Goal: Find specific page/section: Find specific page/section

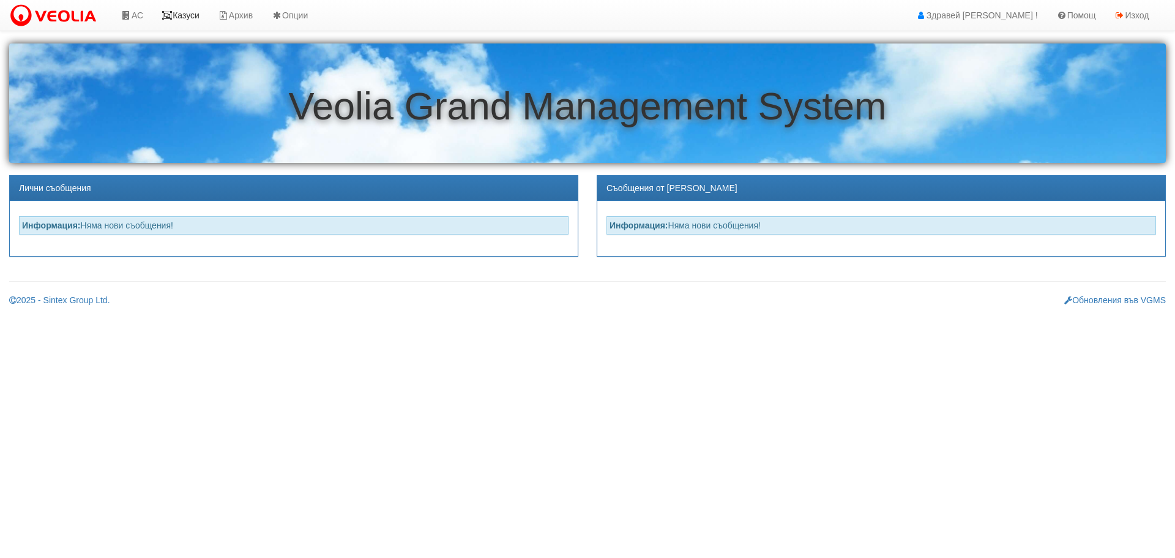
click at [190, 15] on link "Казуси" at bounding box center [180, 15] width 56 height 31
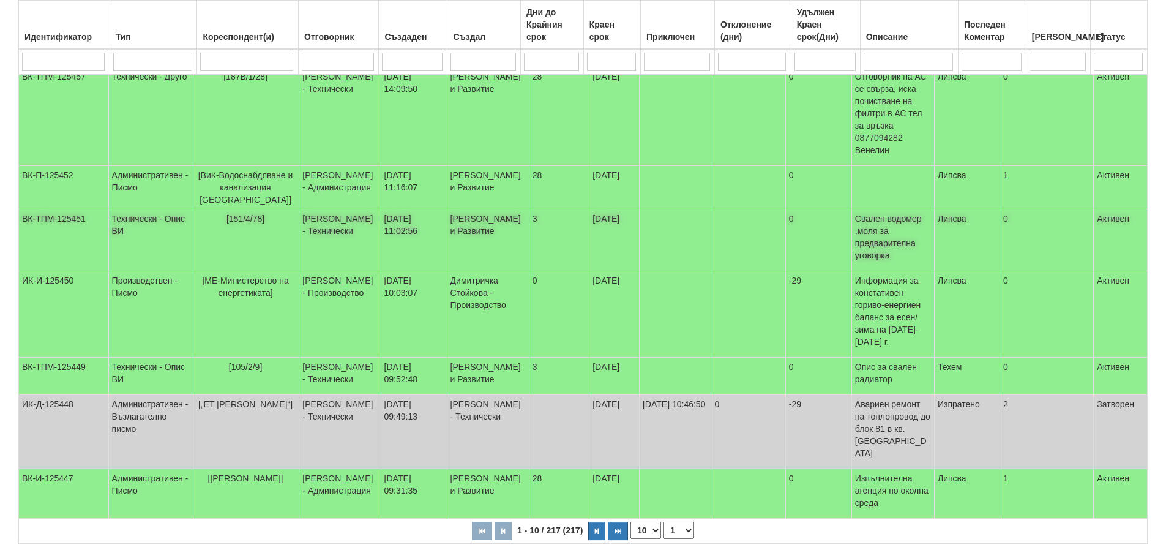
scroll to position [326, 0]
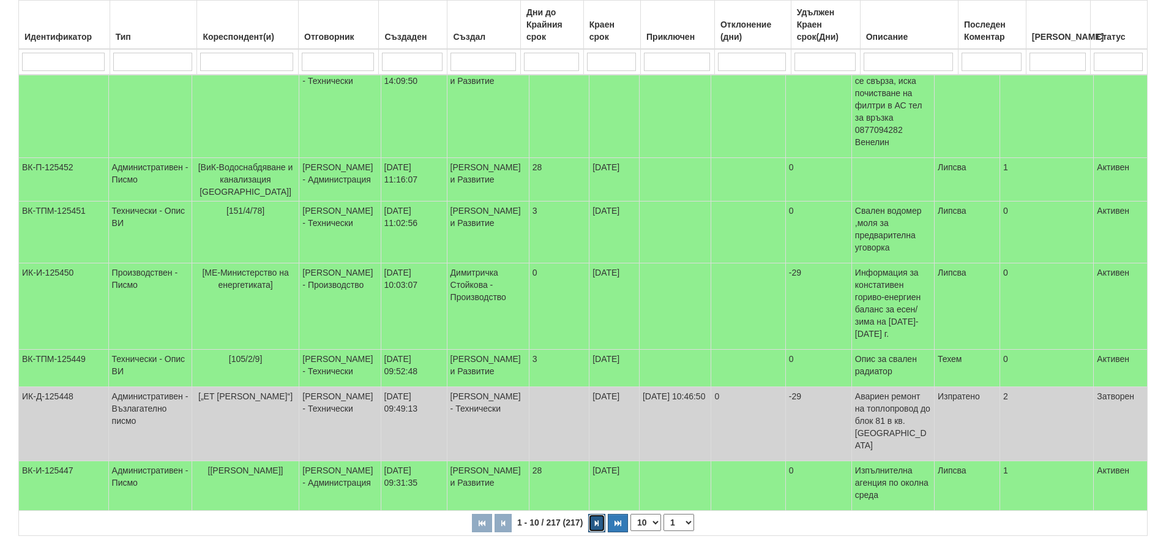
click at [598, 520] on icon "button" at bounding box center [597, 523] width 4 height 7
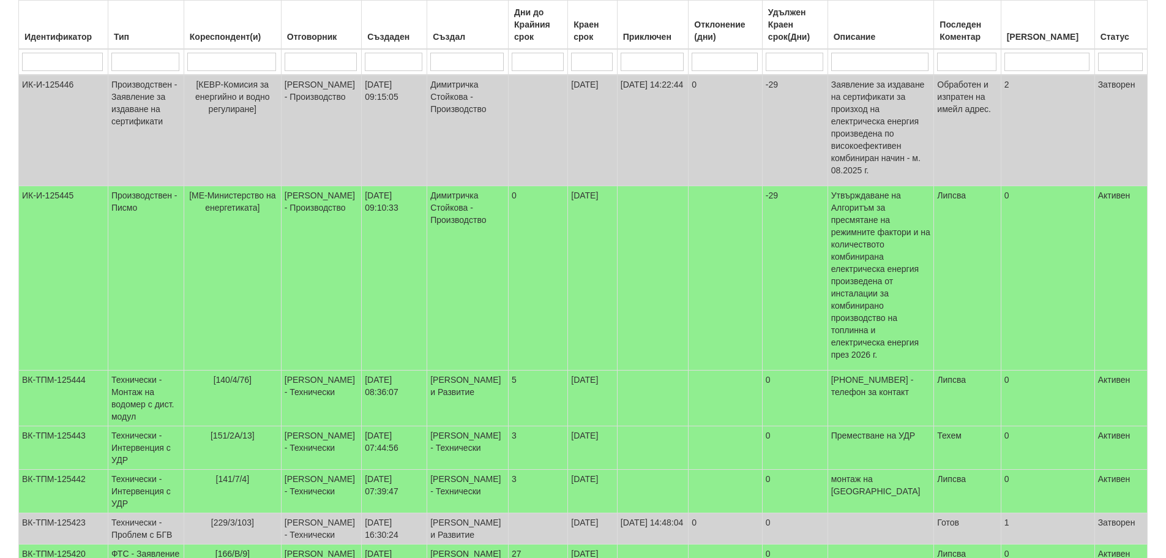
scroll to position [204, 0]
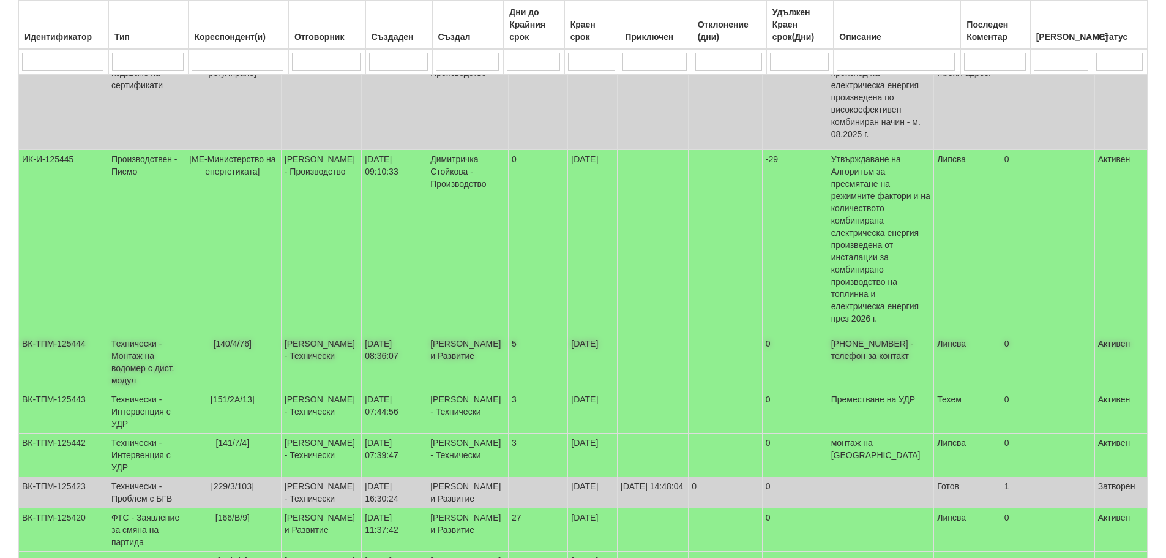
click at [343, 334] on td "Петър Добрев - Технически" at bounding box center [321, 362] width 80 height 56
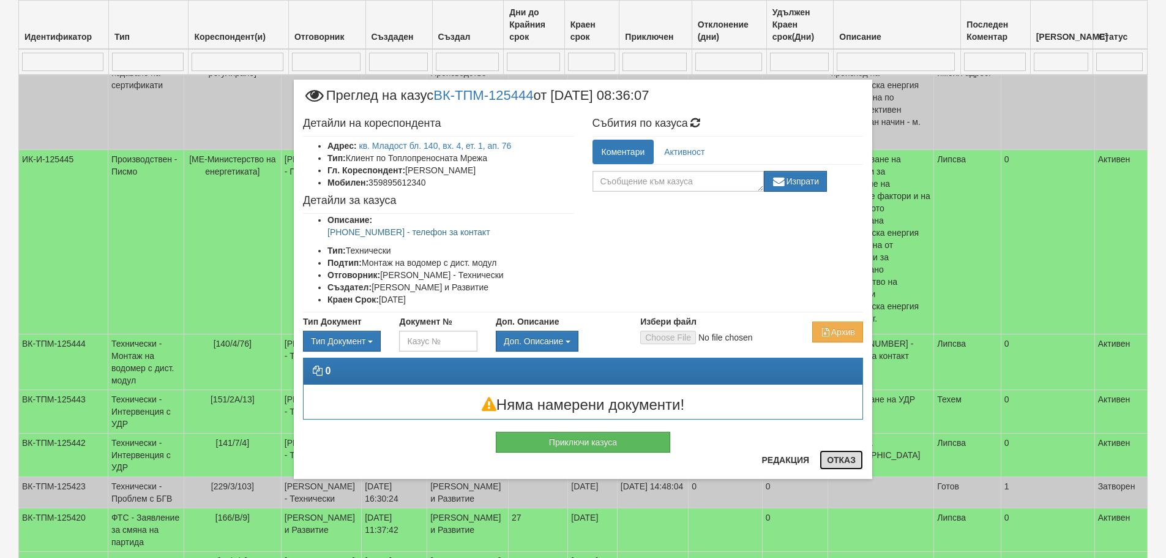
click at [844, 458] on button "Отказ" at bounding box center [841, 460] width 43 height 20
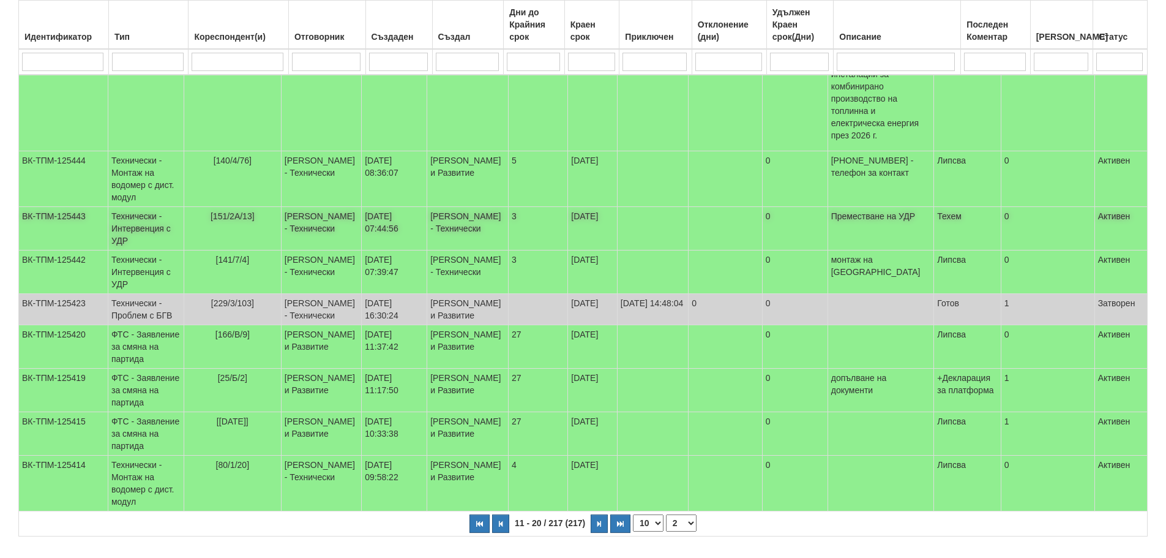
scroll to position [388, 0]
click at [602, 514] on button "button" at bounding box center [599, 523] width 17 height 18
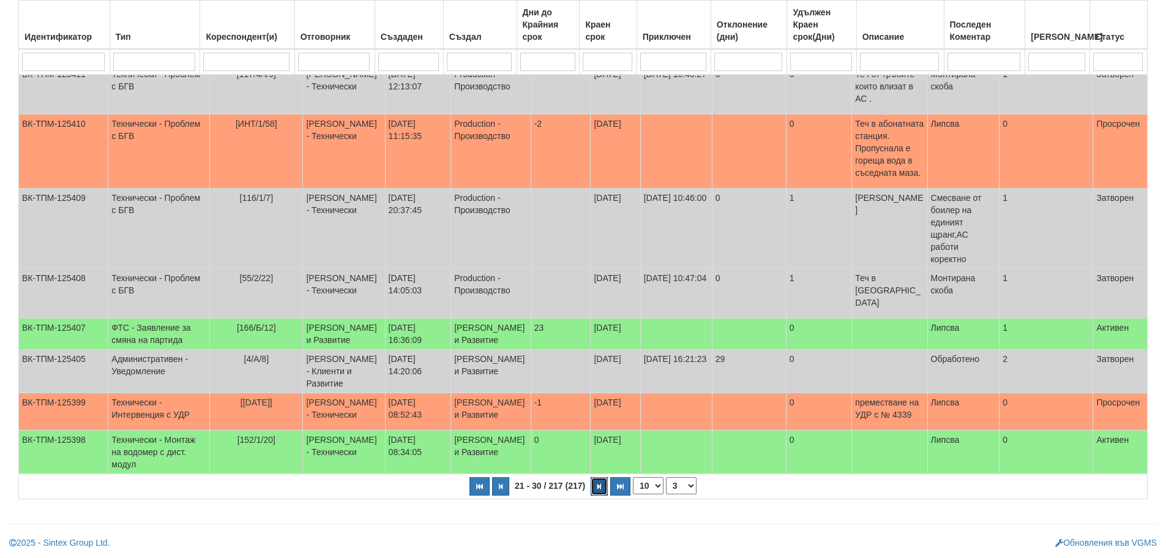
scroll to position [302, 0]
click at [385, 393] on td "05/09/2025 08:52:43" at bounding box center [418, 411] width 66 height 37
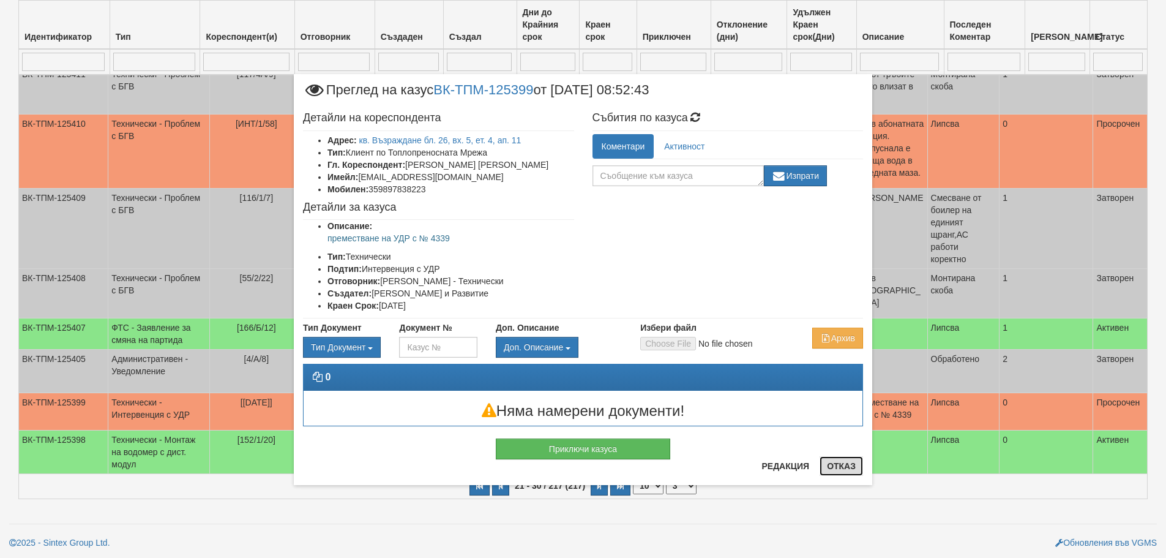
click at [842, 465] on button "Отказ" at bounding box center [841, 466] width 43 height 20
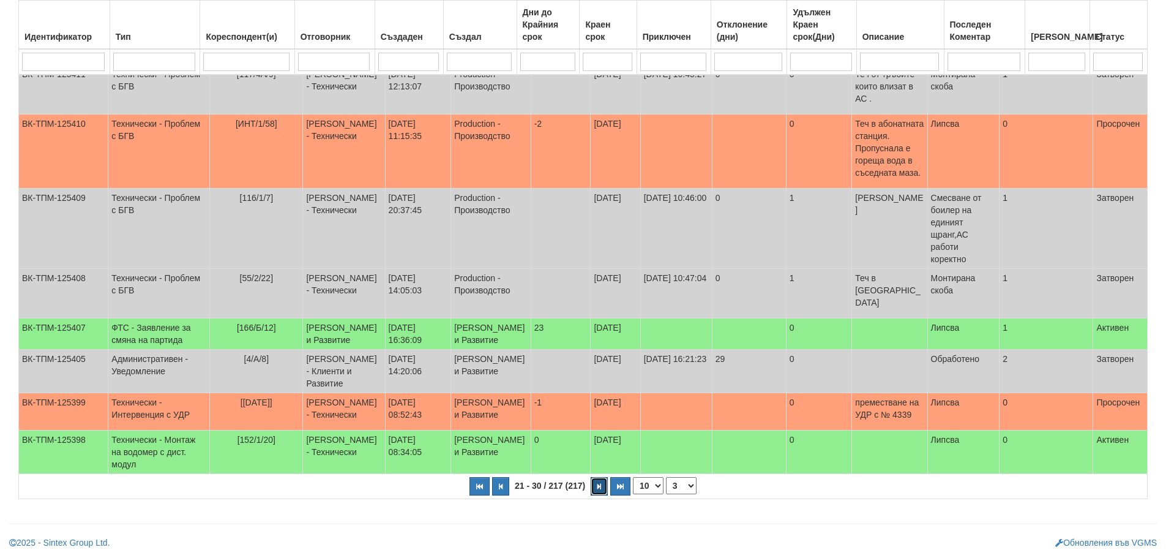
click at [598, 486] on icon "button" at bounding box center [600, 486] width 4 height 7
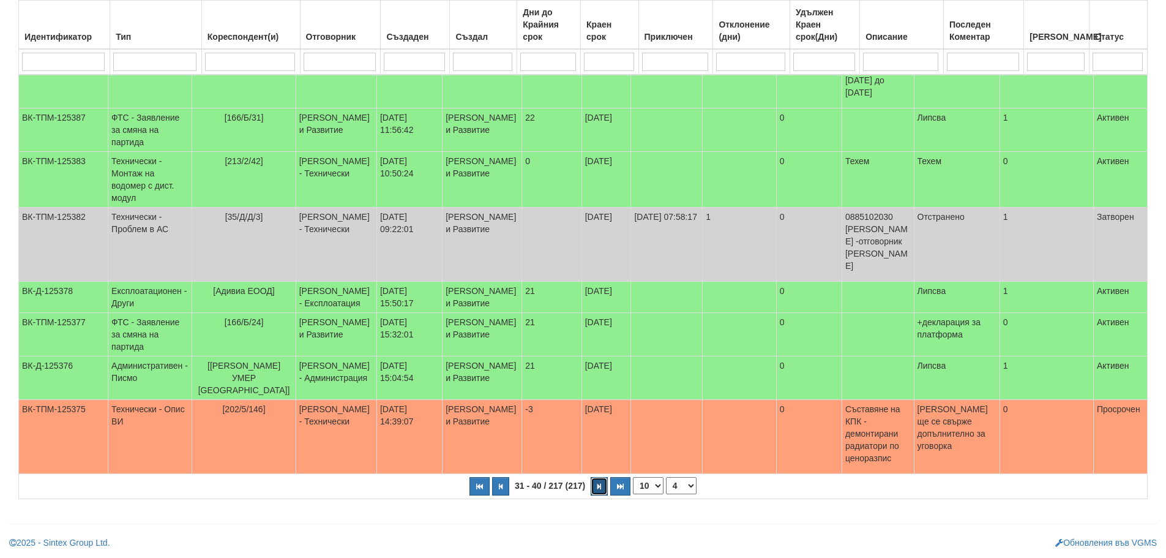
click at [594, 495] on button "button" at bounding box center [599, 486] width 17 height 18
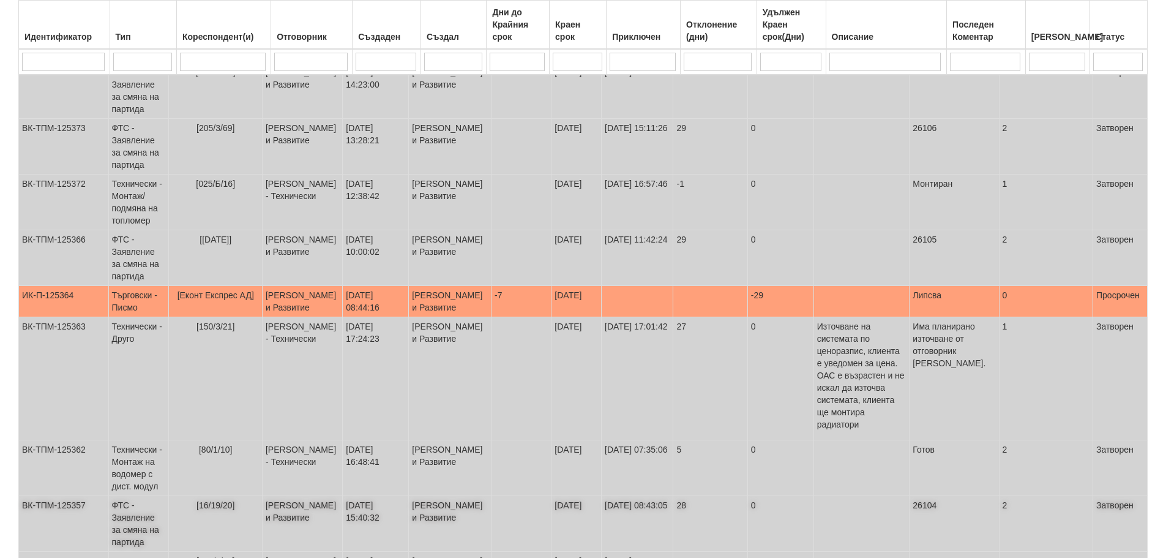
scroll to position [357, 0]
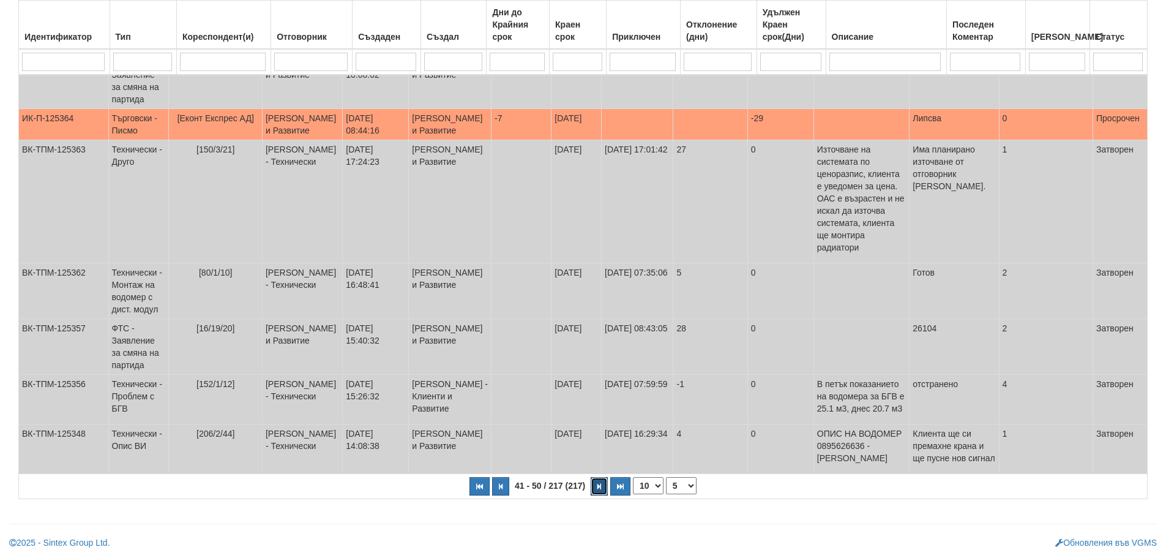
click at [595, 487] on button "button" at bounding box center [599, 486] width 17 height 18
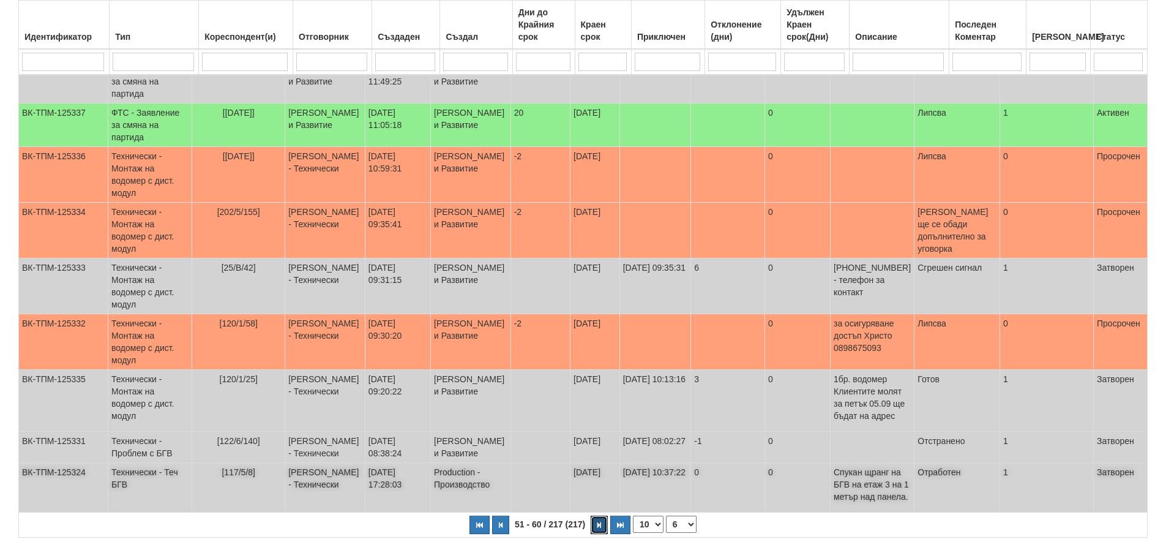
scroll to position [345, 0]
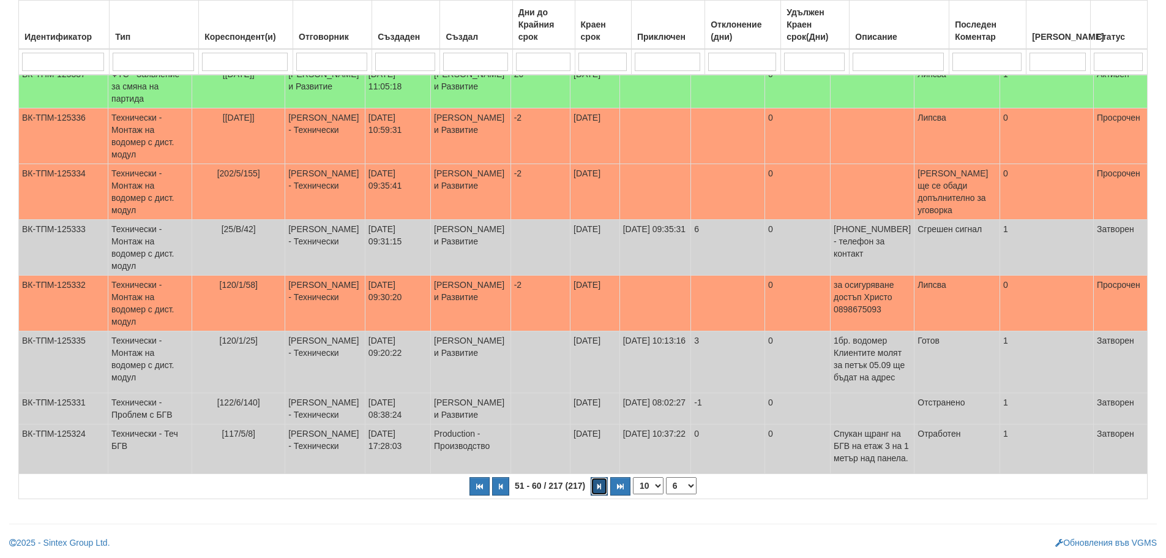
click at [599, 489] on icon "button" at bounding box center [600, 486] width 4 height 7
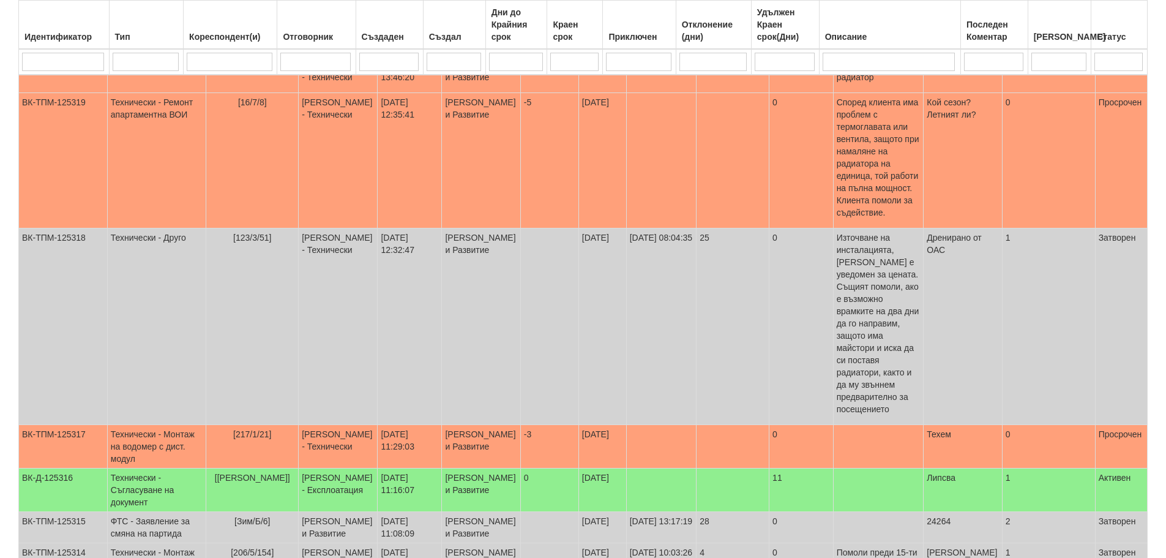
scroll to position [406, 0]
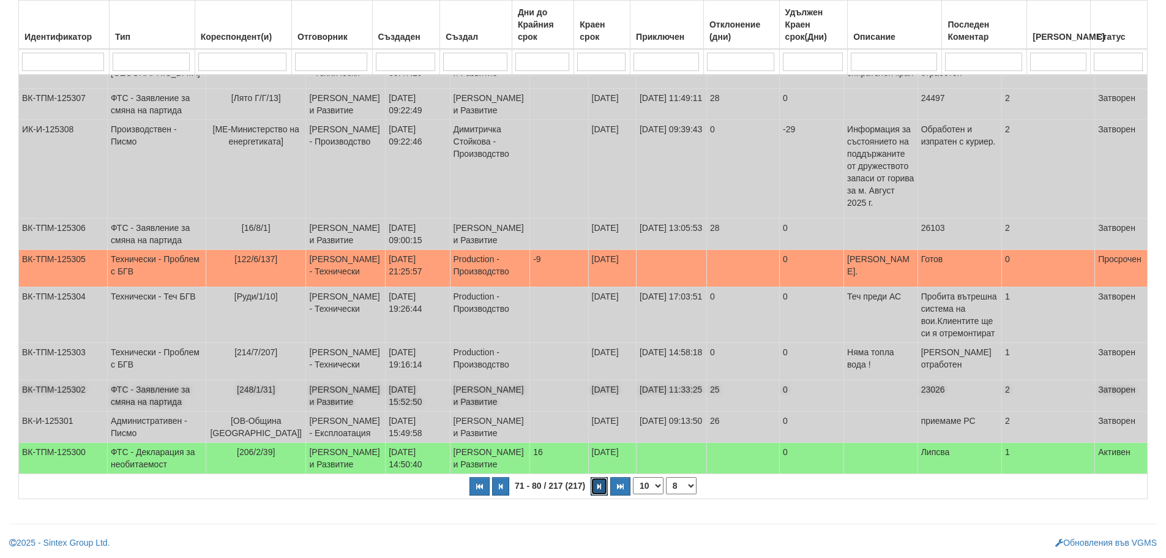
scroll to position [308, 0]
click at [594, 487] on button "button" at bounding box center [599, 486] width 17 height 18
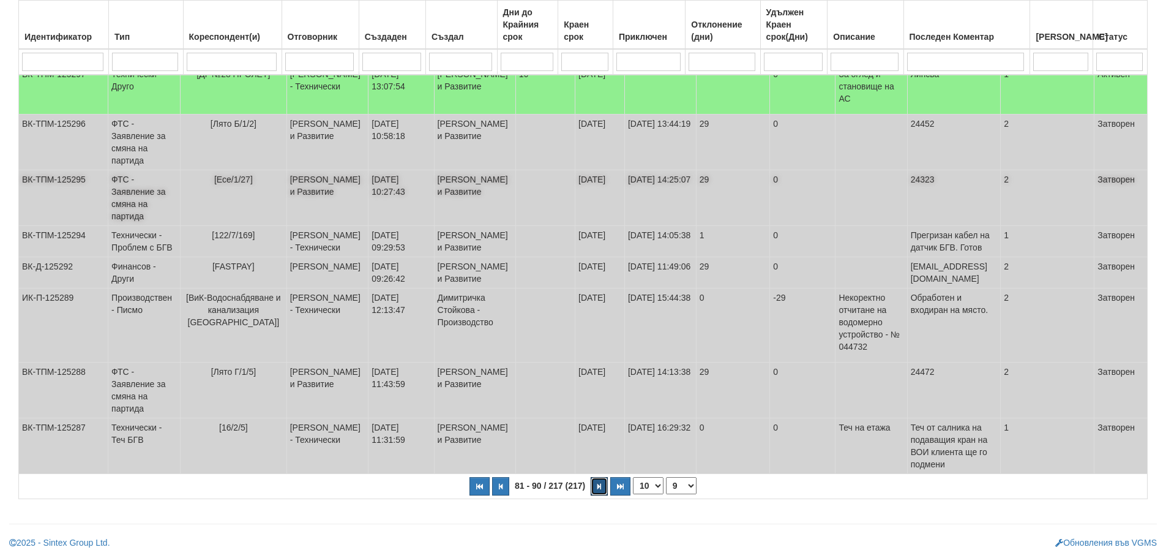
scroll to position [345, 0]
click at [597, 485] on button "button" at bounding box center [599, 486] width 17 height 18
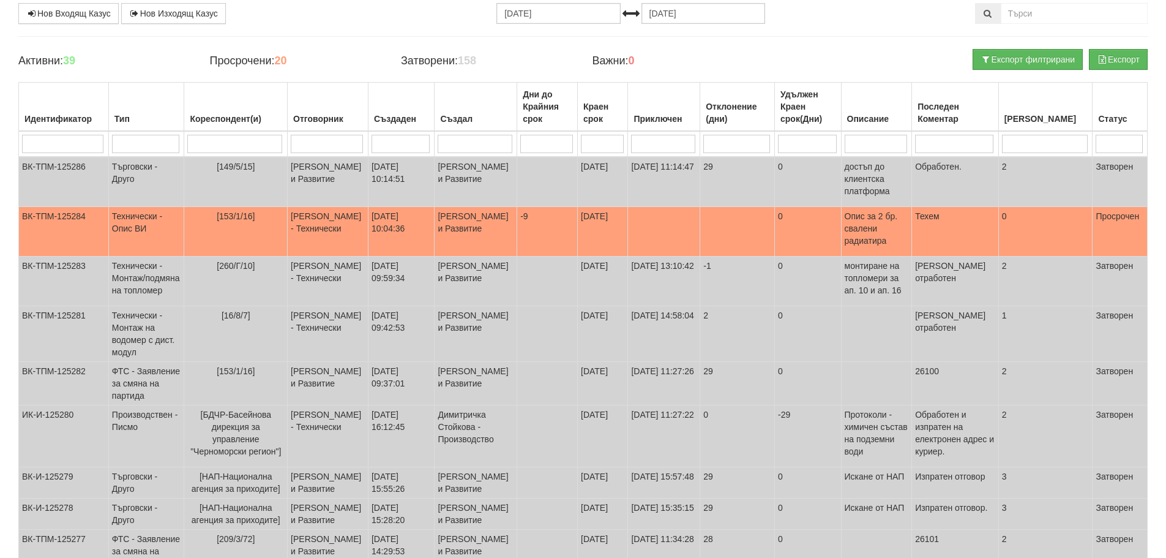
scroll to position [39, 0]
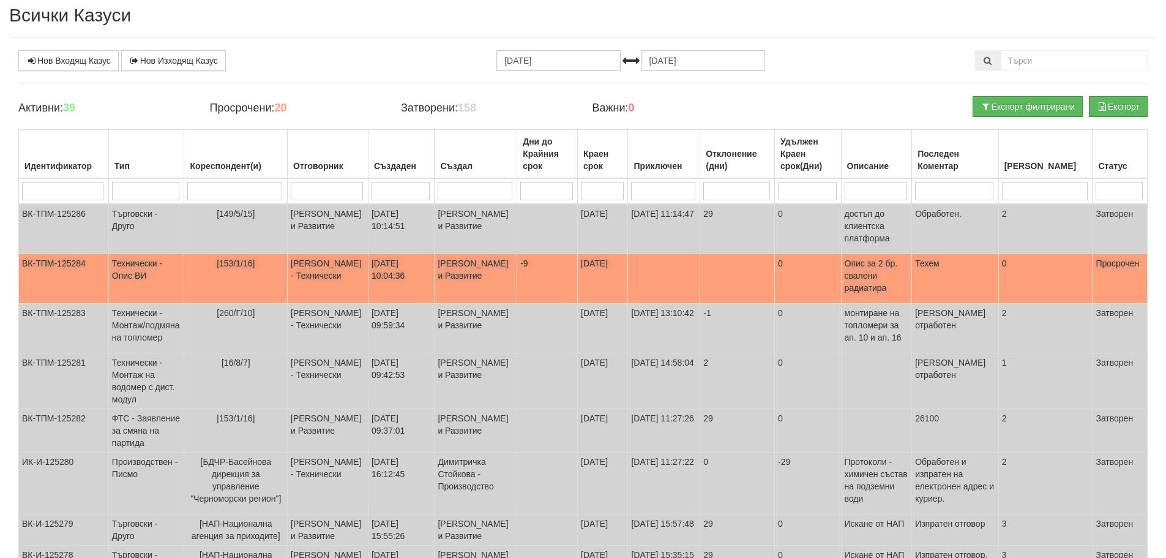
click at [550, 275] on td "-9" at bounding box center [547, 279] width 61 height 50
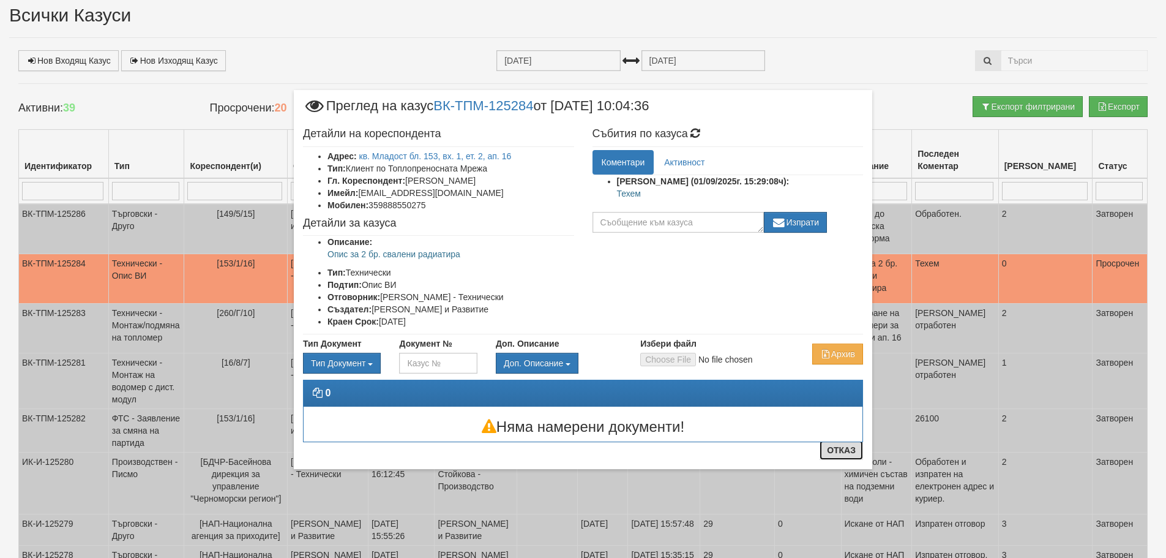
click at [848, 454] on button "Отказ" at bounding box center [841, 450] width 43 height 20
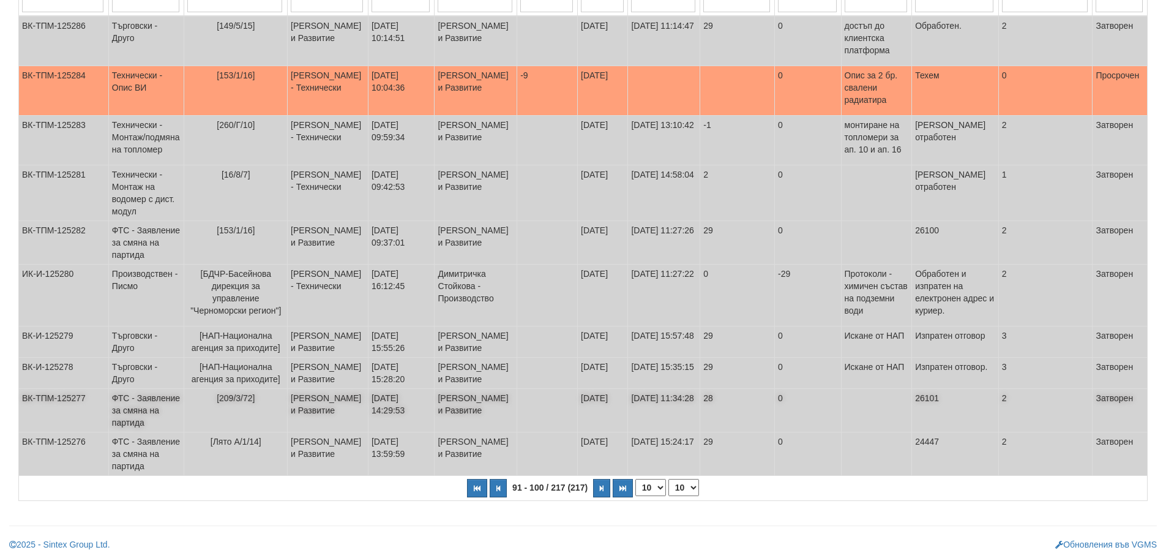
scroll to position [283, 0]
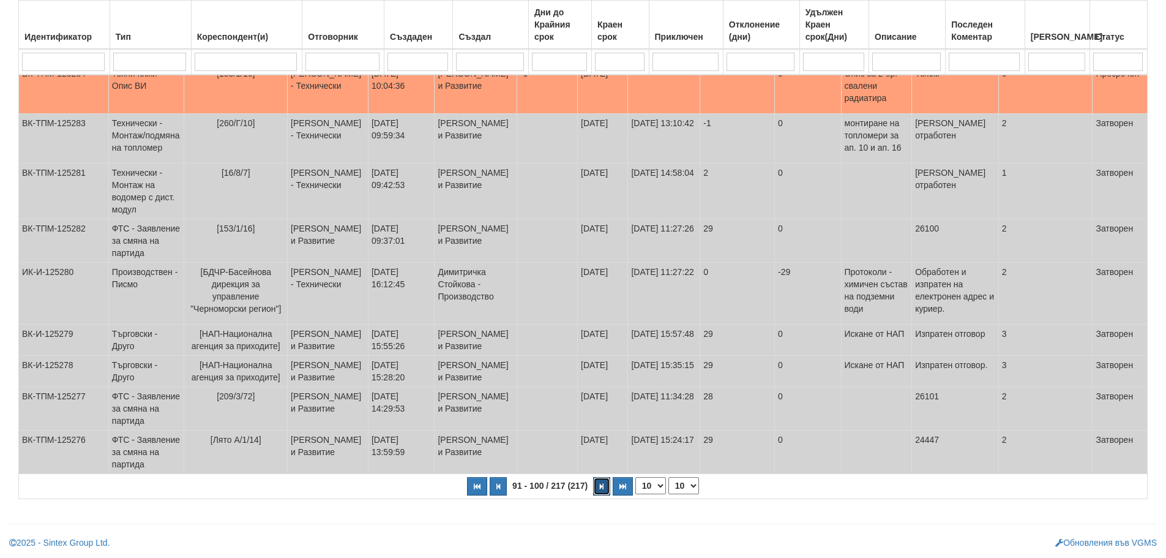
click at [601, 485] on icon "button" at bounding box center [602, 486] width 4 height 7
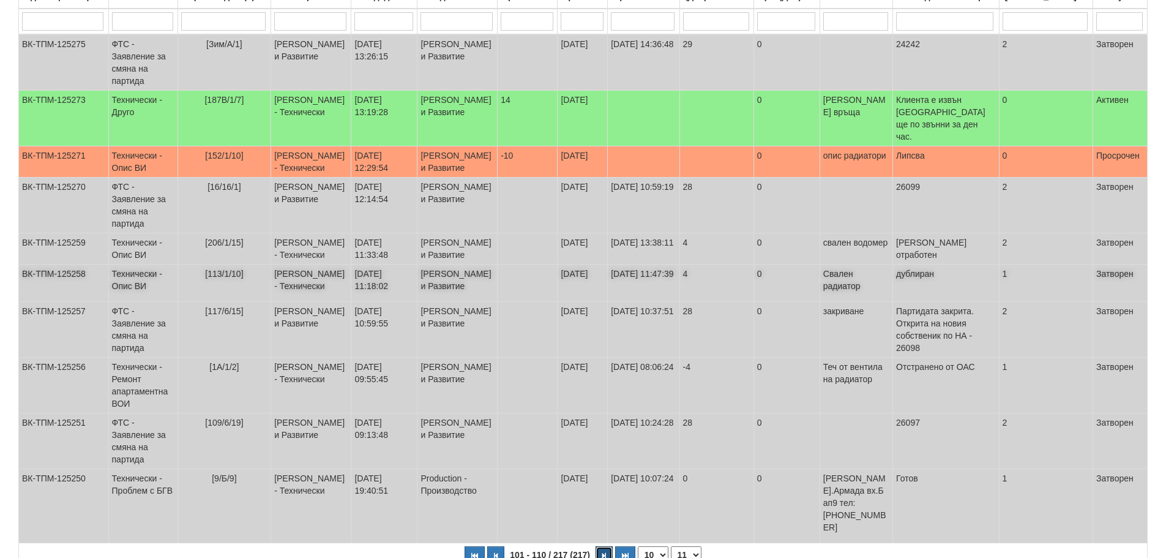
scroll to position [247, 0]
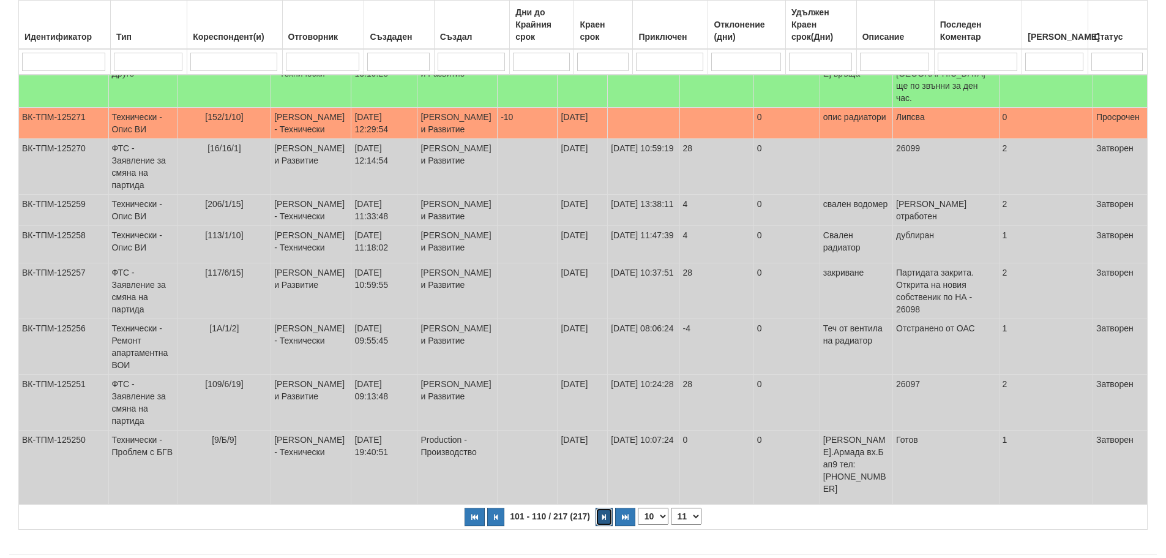
click at [602, 514] on icon "button" at bounding box center [604, 517] width 4 height 7
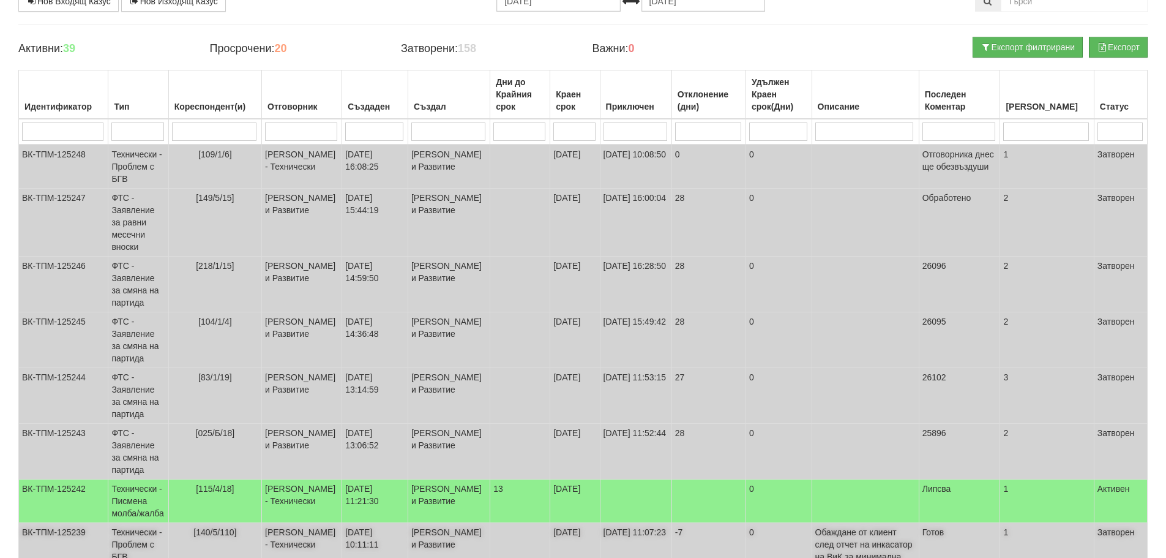
scroll to position [381, 0]
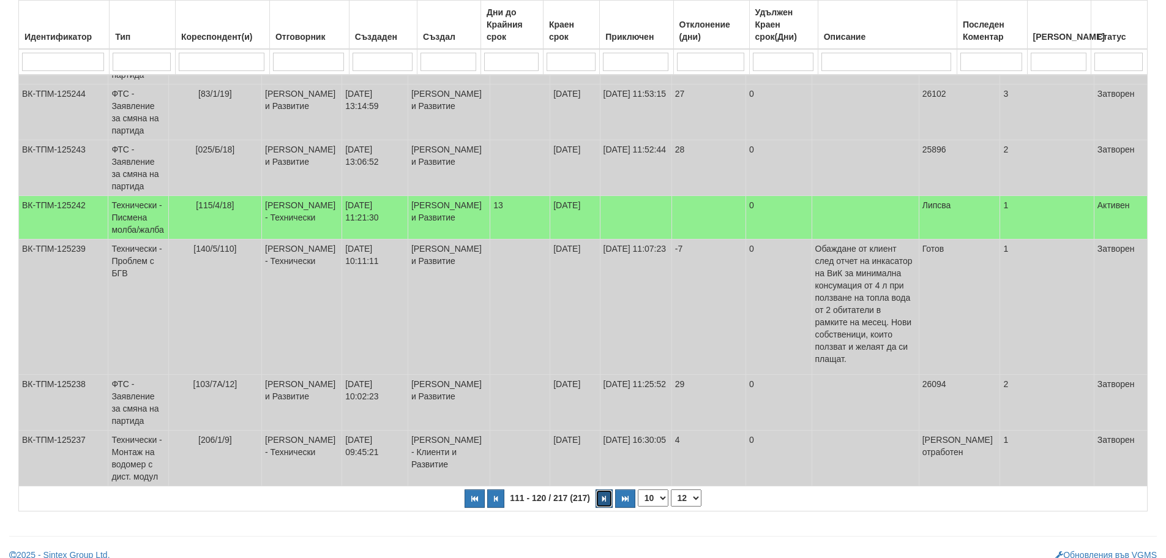
click at [602, 489] on button "button" at bounding box center [604, 498] width 17 height 18
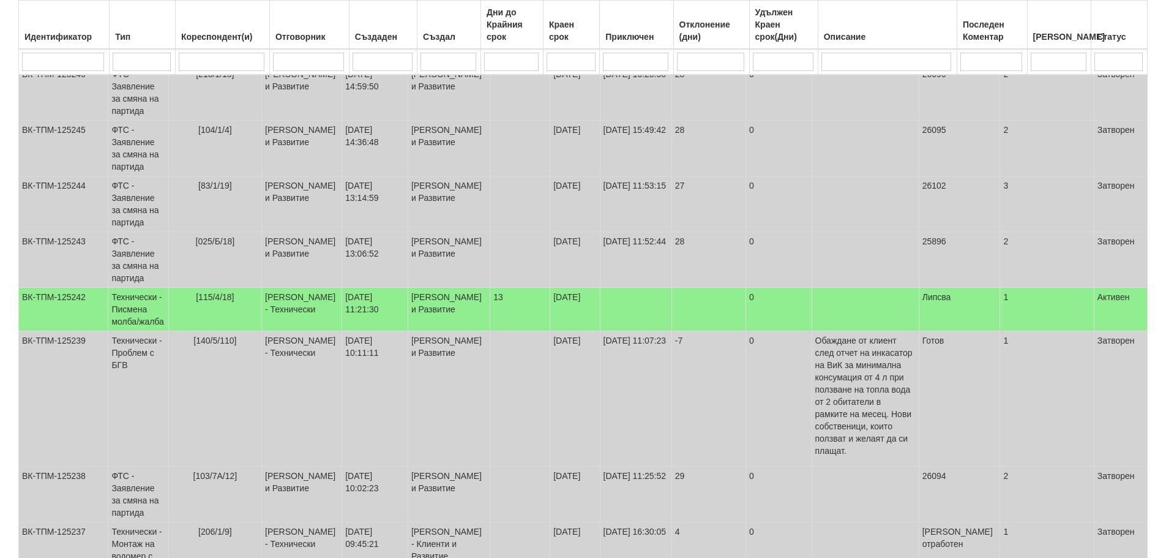
select select "13"
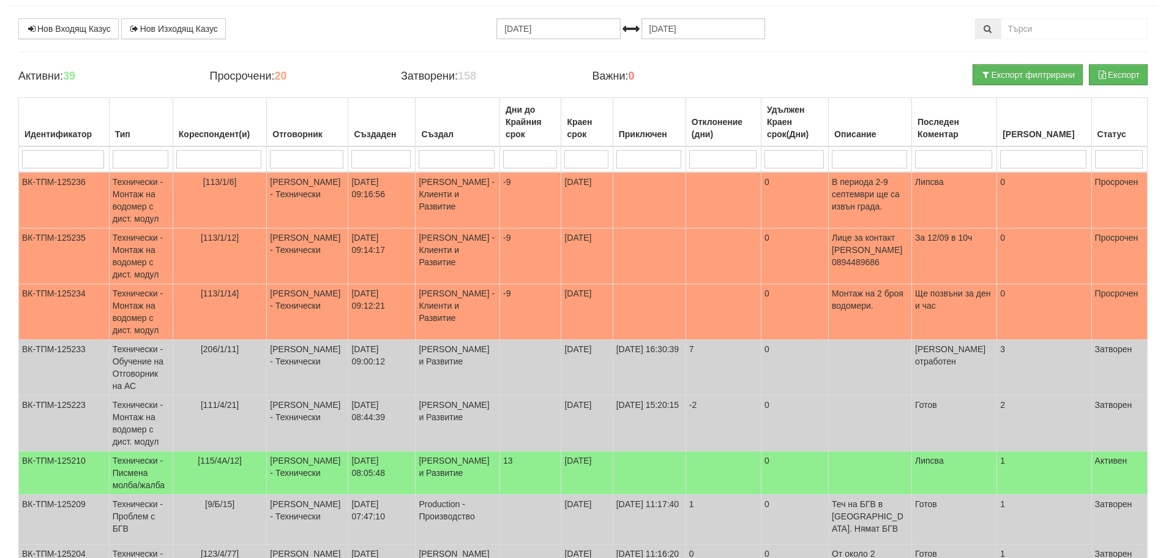
scroll to position [0, 0]
